Goal: Transaction & Acquisition: Purchase product/service

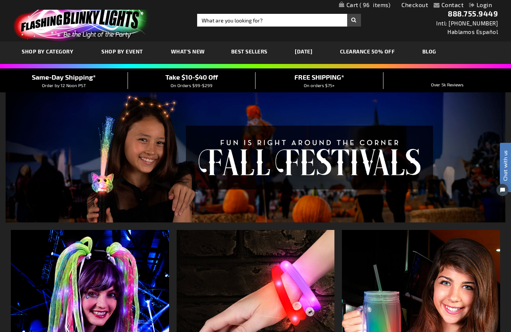
click at [195, 81] on span "Take $10-$40 Off" at bounding box center [191, 77] width 53 height 8
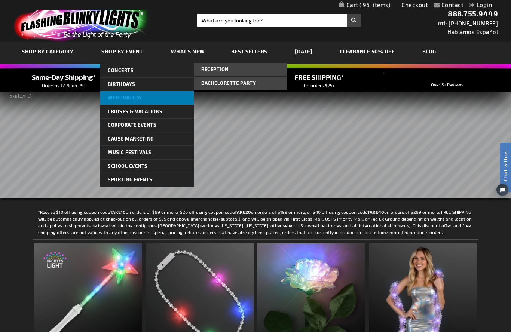
click at [127, 101] on link "Wedding Day" at bounding box center [147, 97] width 94 height 13
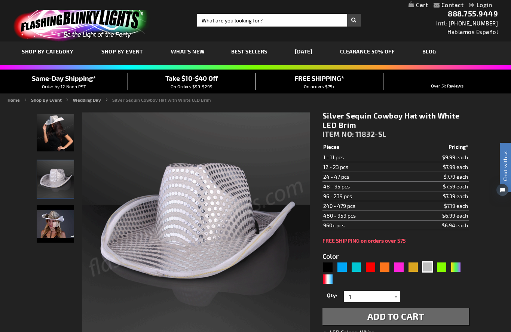
click at [348, 176] on td "24 - 47 pcs" at bounding box center [363, 177] width 81 height 10
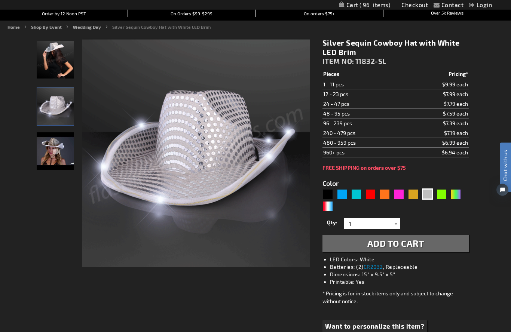
scroll to position [97, 0]
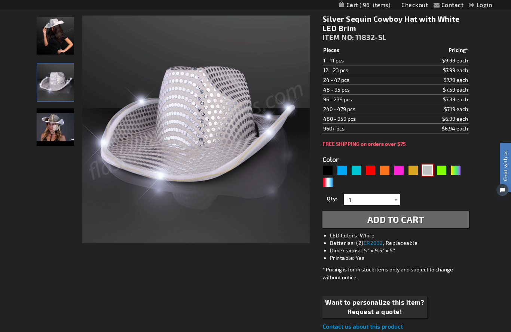
click at [427, 174] on div "Silver" at bounding box center [427, 170] width 11 height 11
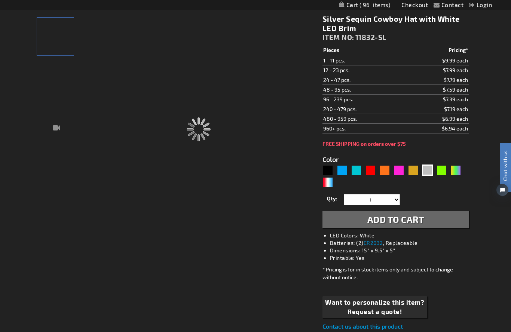
scroll to position [130, 0]
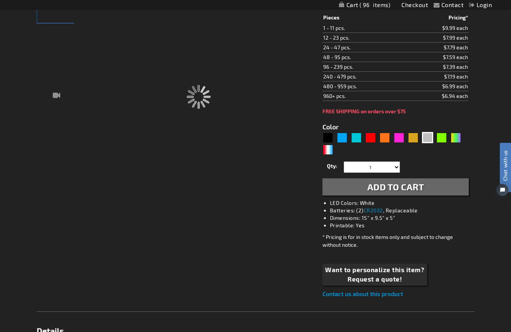
click at [411, 167] on div "Qty 1 2 3 4 5 6 7 8 9 10 11 12 24 36 48 60 72 84 96 108 120 132 144 156 168" at bounding box center [396, 167] width 146 height 15
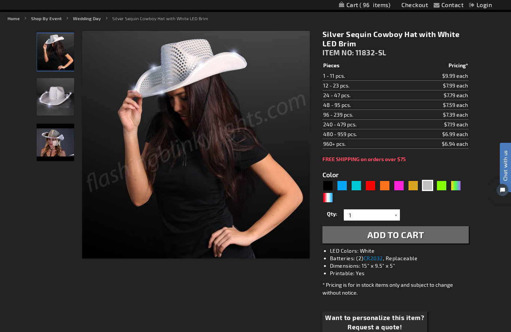
scroll to position [79, 0]
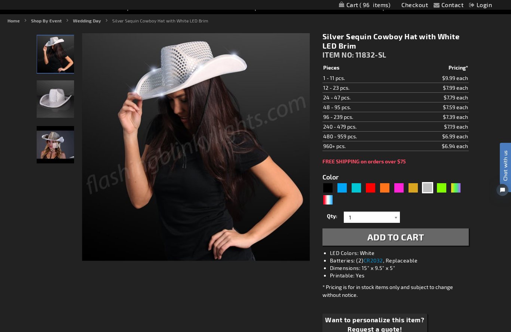
click at [397, 218] on div at bounding box center [396, 217] width 7 height 11
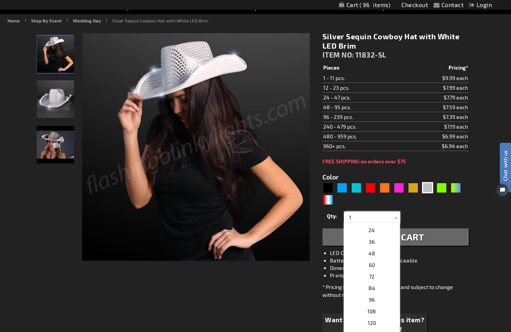
scroll to position [142, 0]
click at [375, 228] on p "24" at bounding box center [372, 226] width 56 height 12
type input "24"
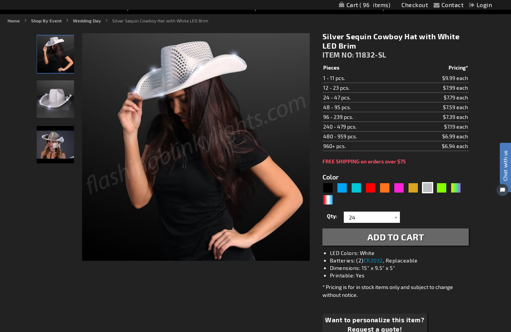
click at [378, 238] on span "Add to Cart" at bounding box center [396, 237] width 57 height 11
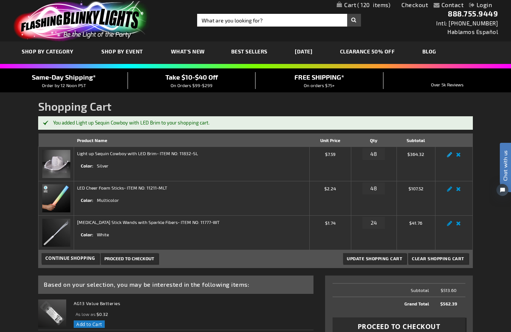
click at [449, 157] on link "Edit" at bounding box center [450, 157] width 9 height 0
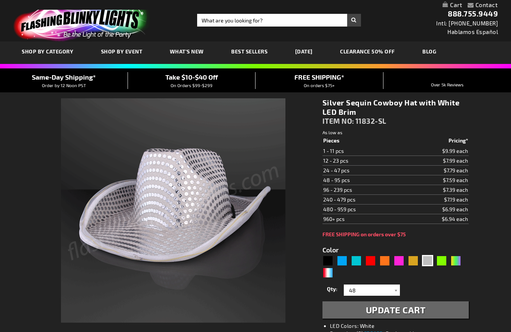
select select "48"
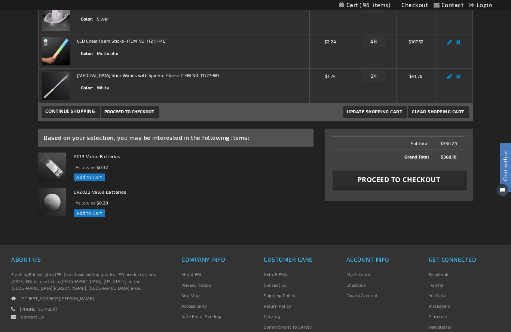
scroll to position [147, 0]
click at [398, 182] on span "Proceed to Checkout" at bounding box center [399, 180] width 83 height 9
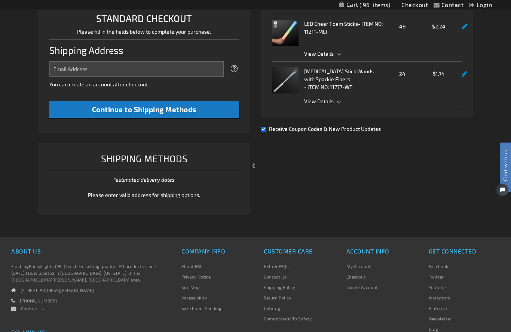
select select "US"
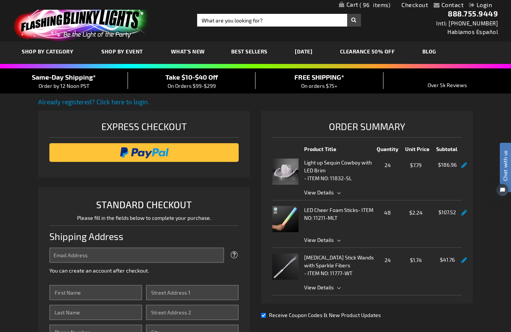
click at [192, 82] on div "Take $10-$40 Off On Orders $99-$299" at bounding box center [192, 81] width 128 height 18
click at [195, 77] on span "Take $10-$40 Off" at bounding box center [191, 77] width 53 height 8
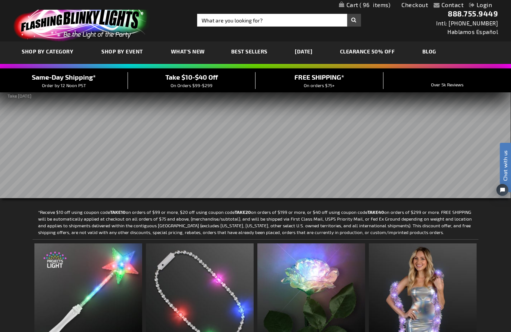
click at [372, 5] on span "96" at bounding box center [375, 4] width 31 height 7
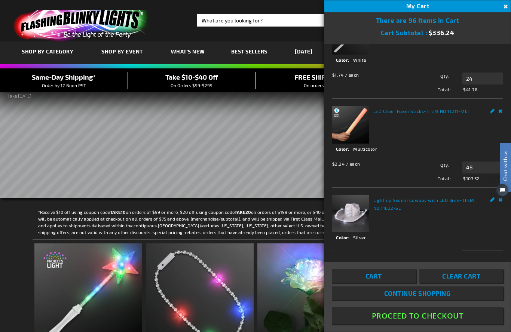
scroll to position [36, 0]
click at [405, 31] on span "Cart Subtotal" at bounding box center [402, 32] width 43 height 7
click at [440, 297] on span "Continue Shopping" at bounding box center [418, 293] width 67 height 7
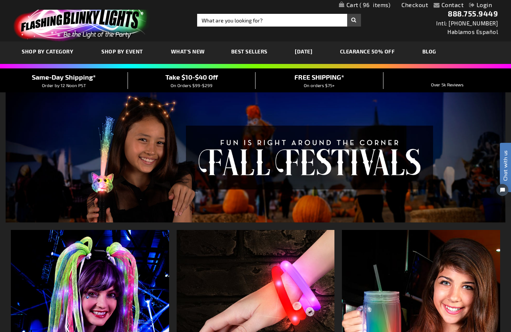
click at [419, 5] on link "Checkout" at bounding box center [415, 4] width 27 height 7
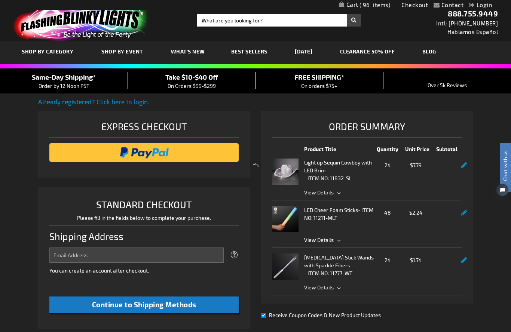
select select "US"
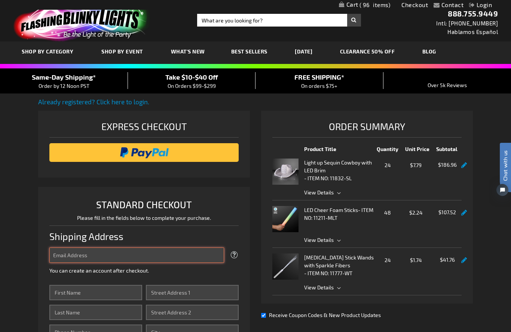
click at [91, 257] on input "Email Address" at bounding box center [136, 255] width 175 height 15
type input "lesknapp@hotmail.com"
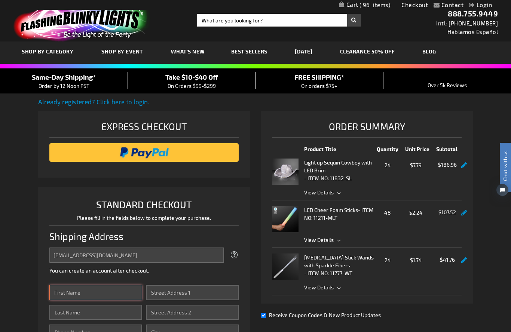
click at [78, 296] on input "First Name" at bounding box center [95, 292] width 93 height 15
type input "Leslie"
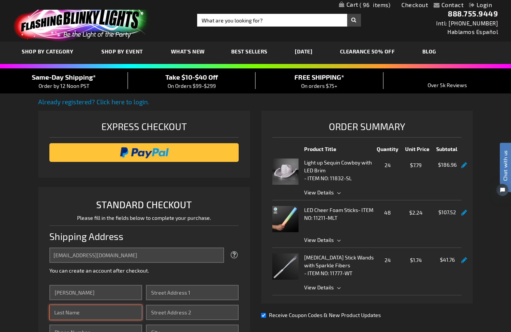
scroll to position [106, 0]
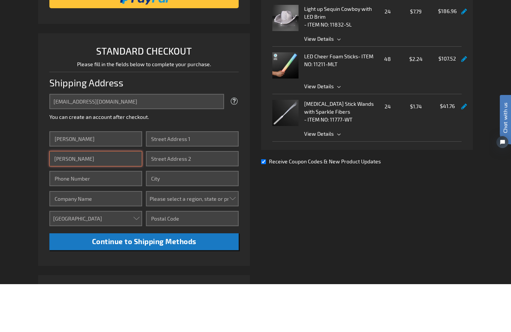
type input "Knapp"
type input "7132479966"
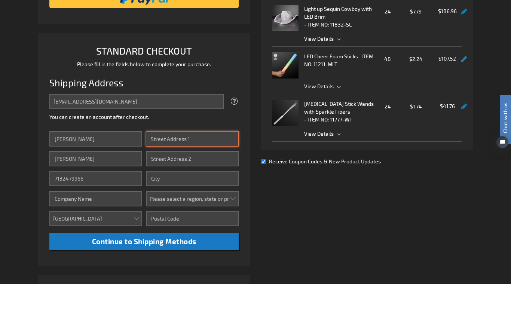
click at [158, 179] on input "Street Address: Line 1" at bounding box center [192, 186] width 93 height 15
type input "339 Tamerlaine Drive"
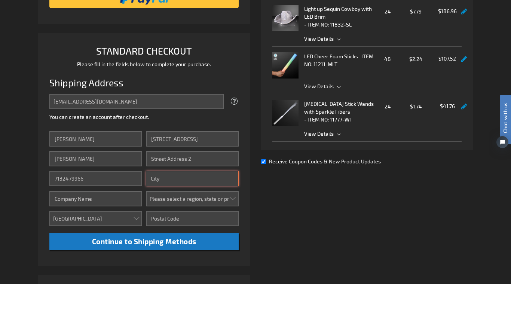
click at [166, 219] on input "City" at bounding box center [192, 226] width 93 height 15
type input "Houston"
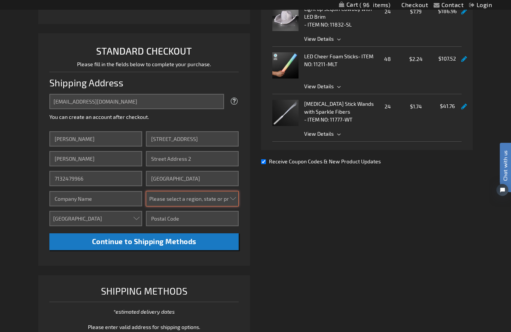
select select "57"
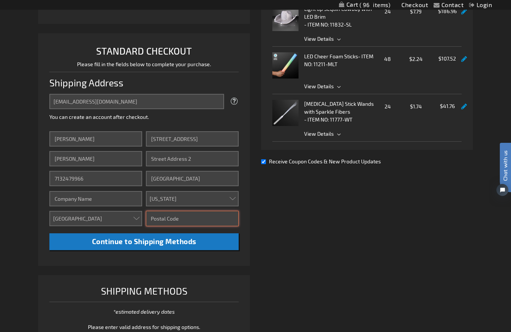
click at [165, 216] on input "Zip/Postal Code" at bounding box center [192, 218] width 93 height 15
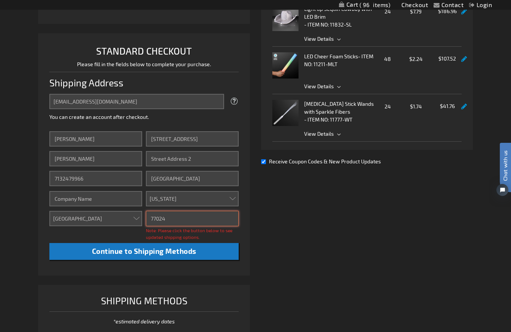
type input "77024"
click at [205, 252] on button "Continue to Shipping Methods" at bounding box center [143, 251] width 189 height 17
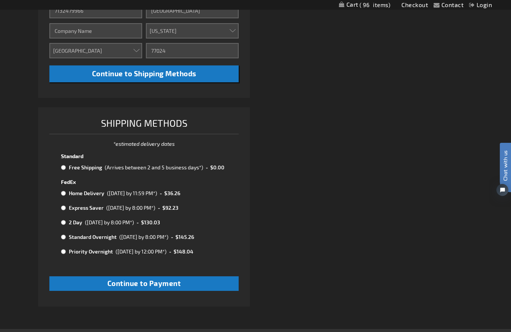
scroll to position [322, 0]
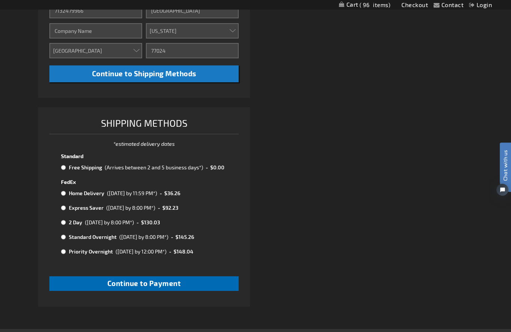
click at [157, 281] on span "Continue to Payment" at bounding box center [144, 284] width 74 height 9
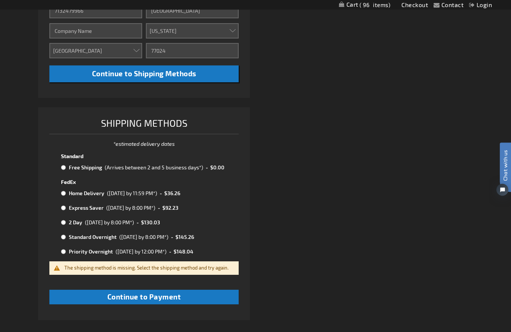
scroll to position [322, 0]
click at [64, 167] on input "radio" at bounding box center [63, 168] width 5 height 6
radio input "true"
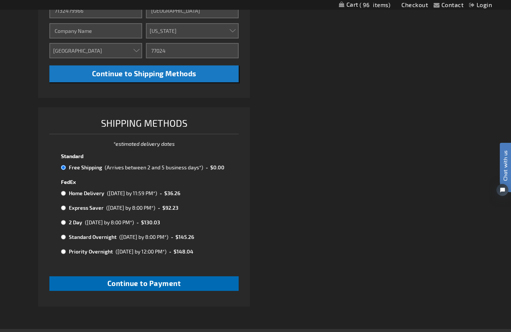
click at [118, 282] on span "Continue to Payment" at bounding box center [144, 283] width 74 height 9
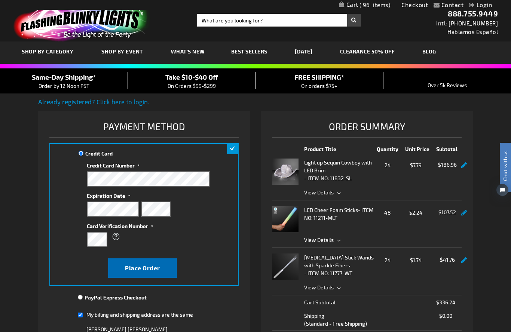
click at [119, 262] on button "Place Order" at bounding box center [142, 268] width 69 height 19
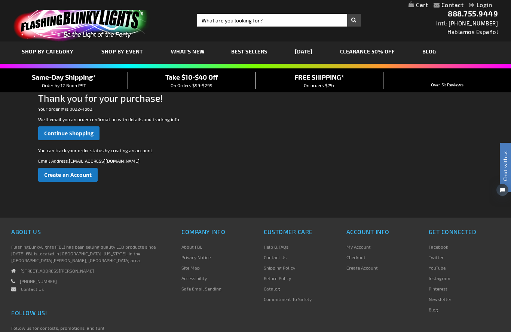
click at [222, 85] on div "Take $10-$40 Off On Orders $99-$299" at bounding box center [192, 80] width 128 height 16
click at [193, 88] on span "On Orders $99-$299" at bounding box center [192, 85] width 42 height 5
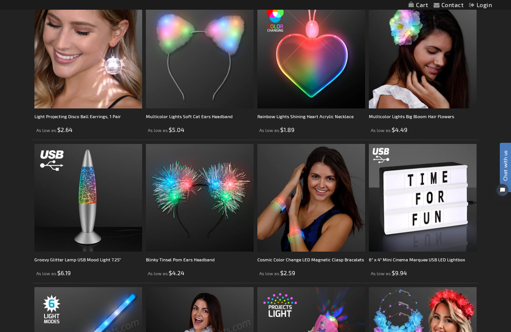
scroll to position [557, 0]
